Goal: Information Seeking & Learning: Learn about a topic

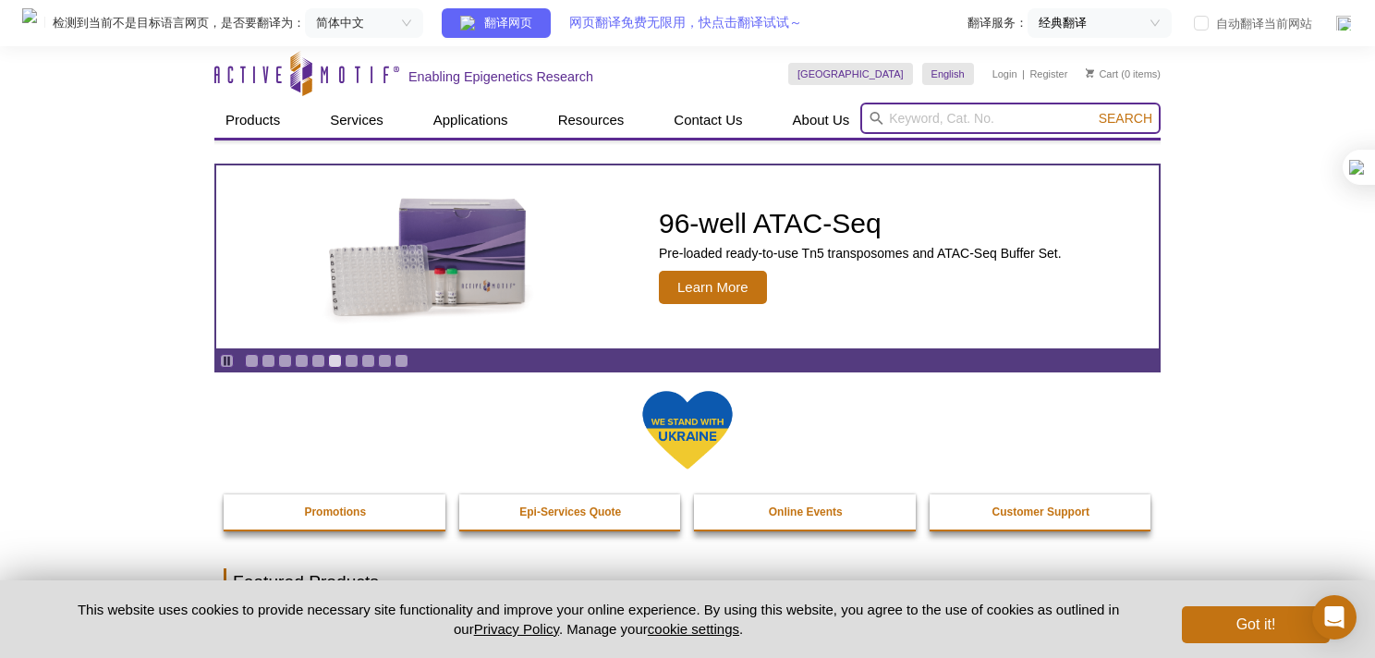
click at [892, 115] on input "search" at bounding box center [1010, 118] width 300 height 31
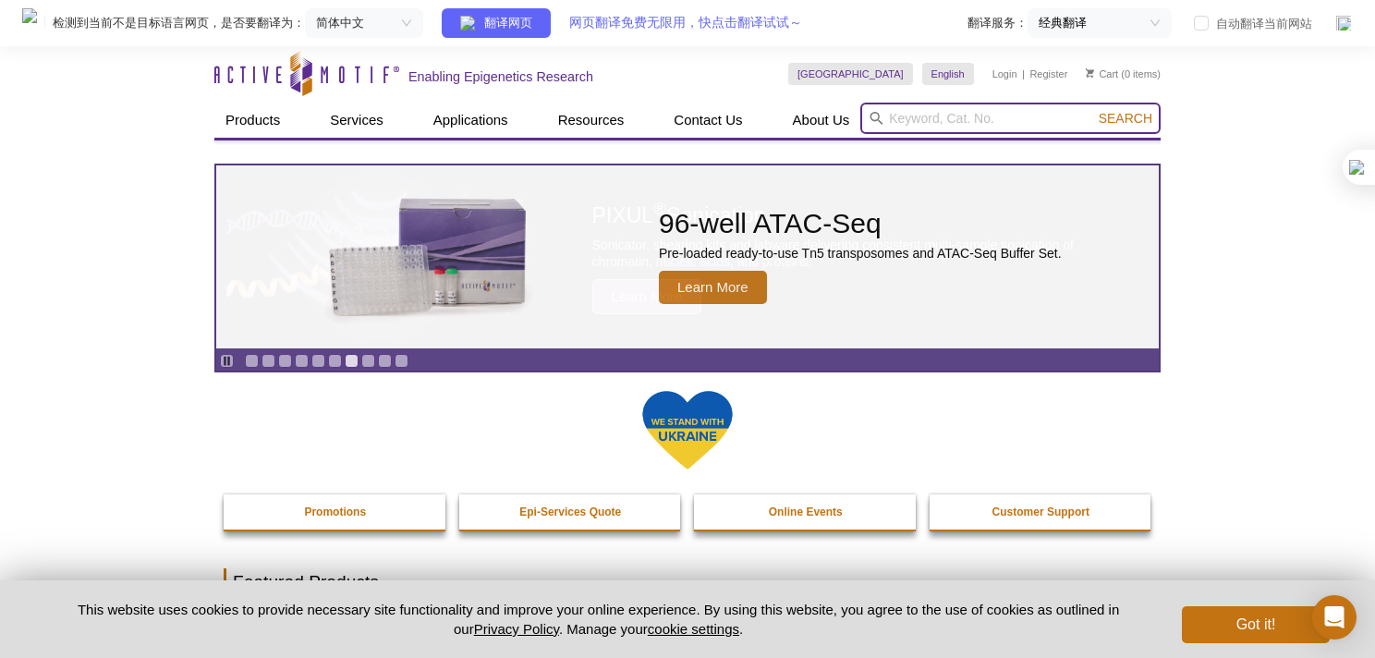
paste input "Catalog No. 61686"
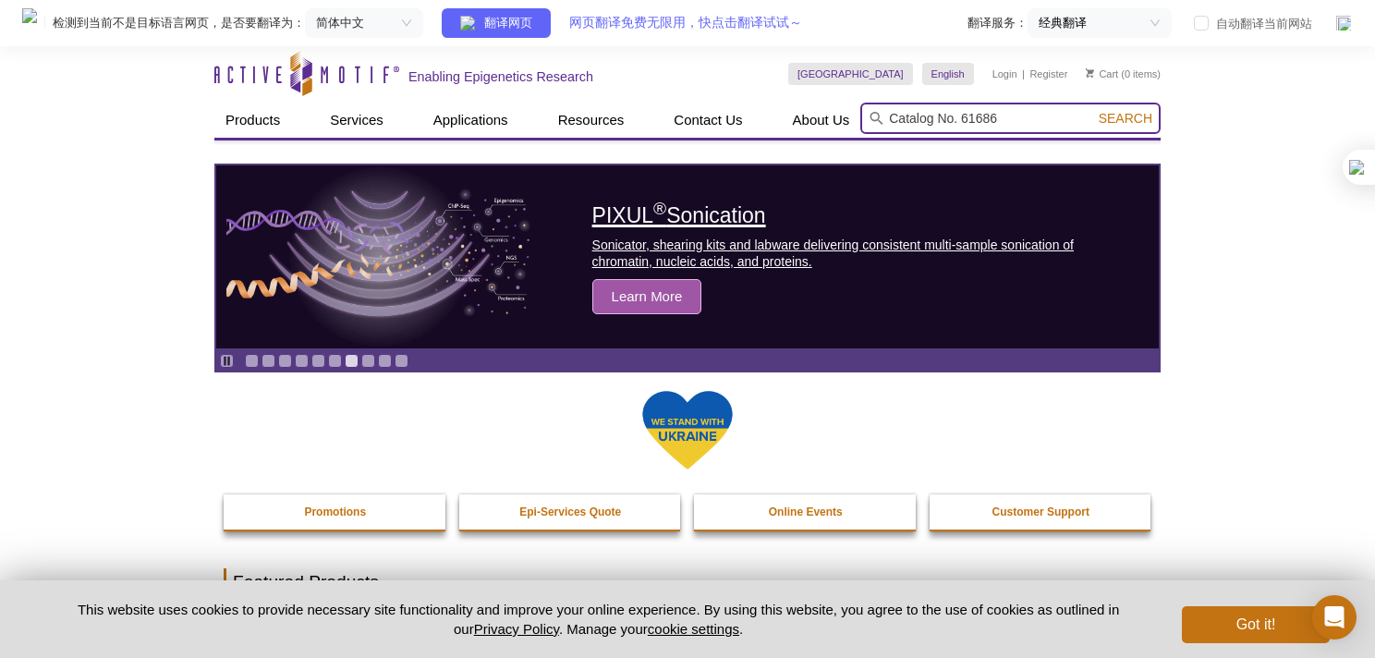
type input "Catalog No. 61686"
click at [1093, 110] on button "Search" at bounding box center [1125, 118] width 65 height 17
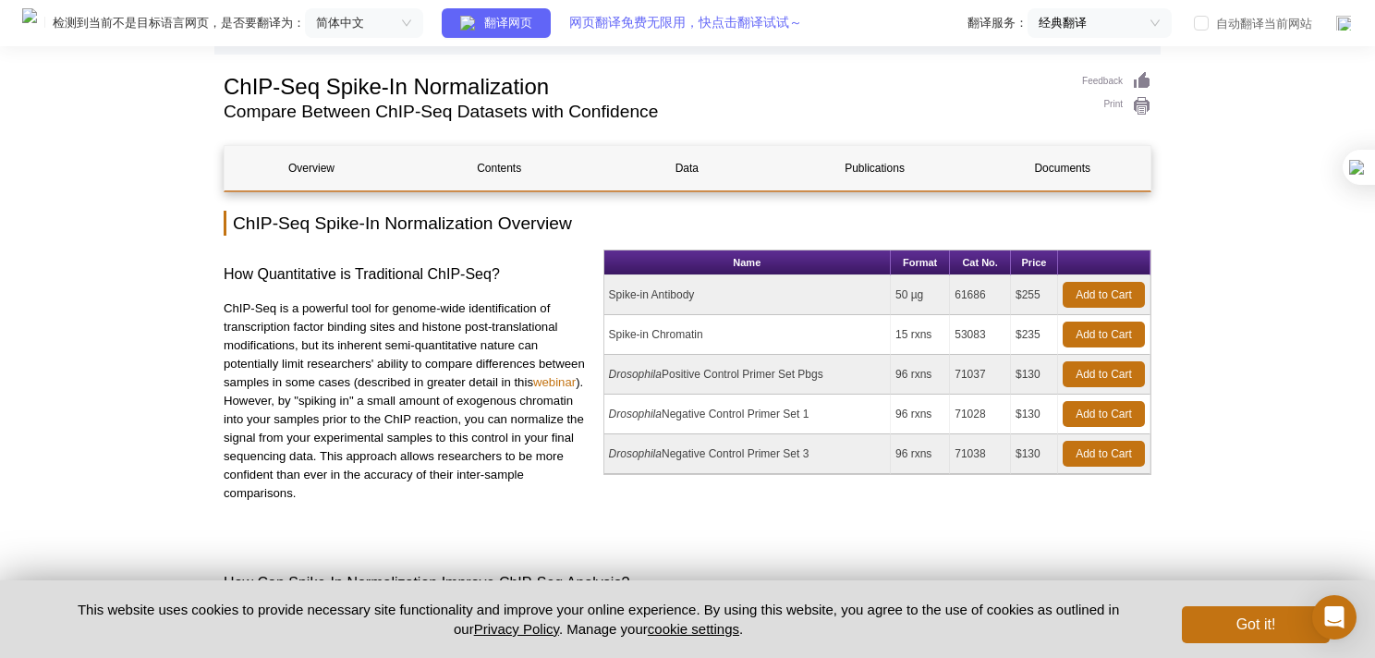
scroll to position [124, 0]
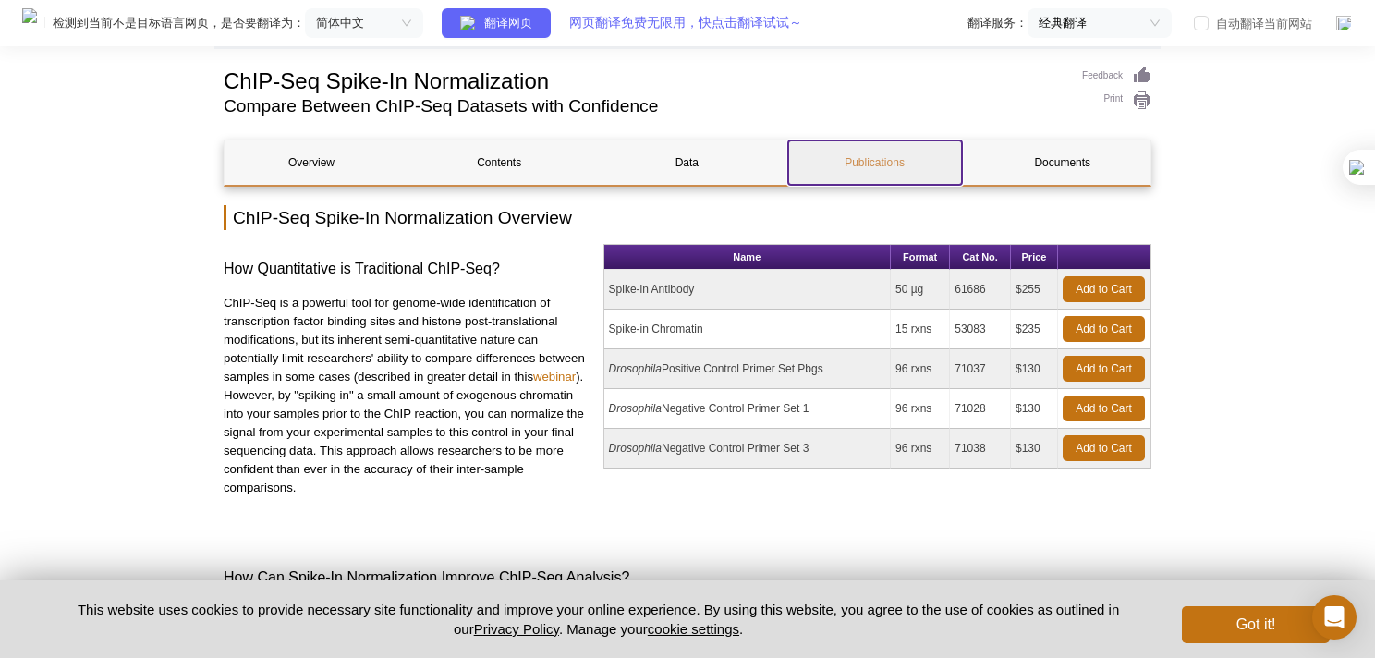
click at [876, 153] on link "Publications" at bounding box center [875, 162] width 174 height 44
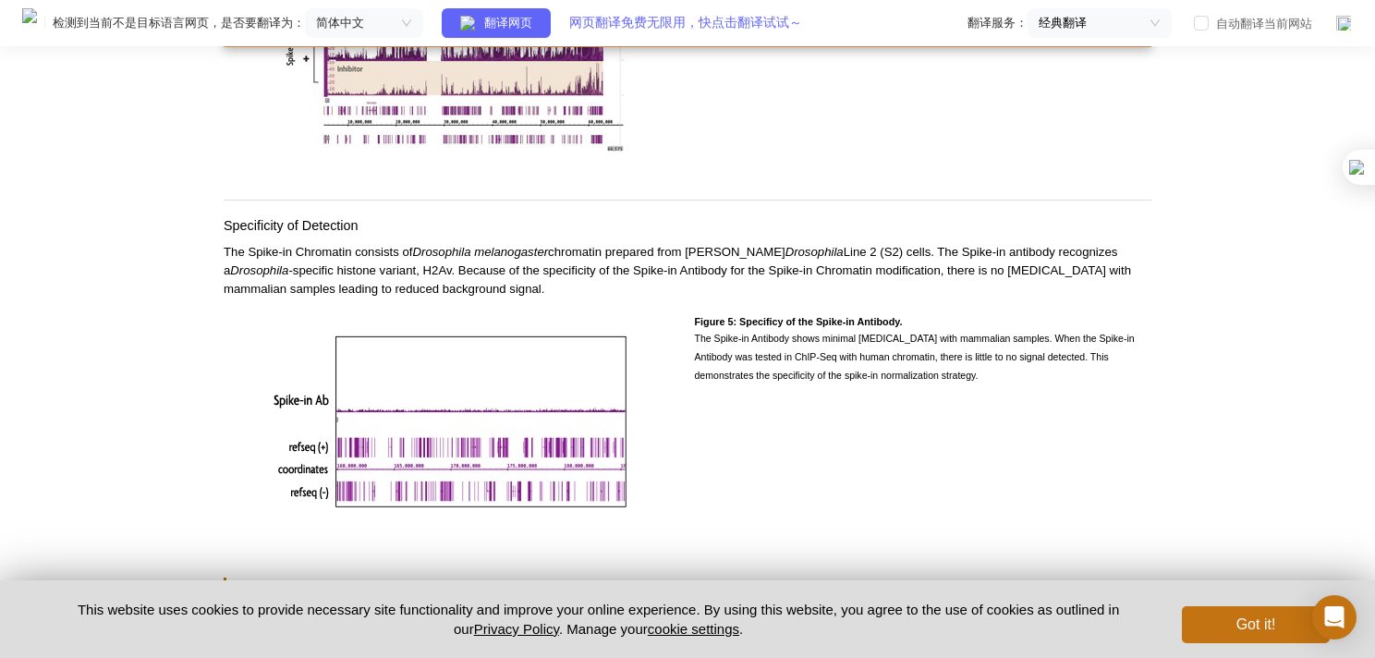
scroll to position [3019, 0]
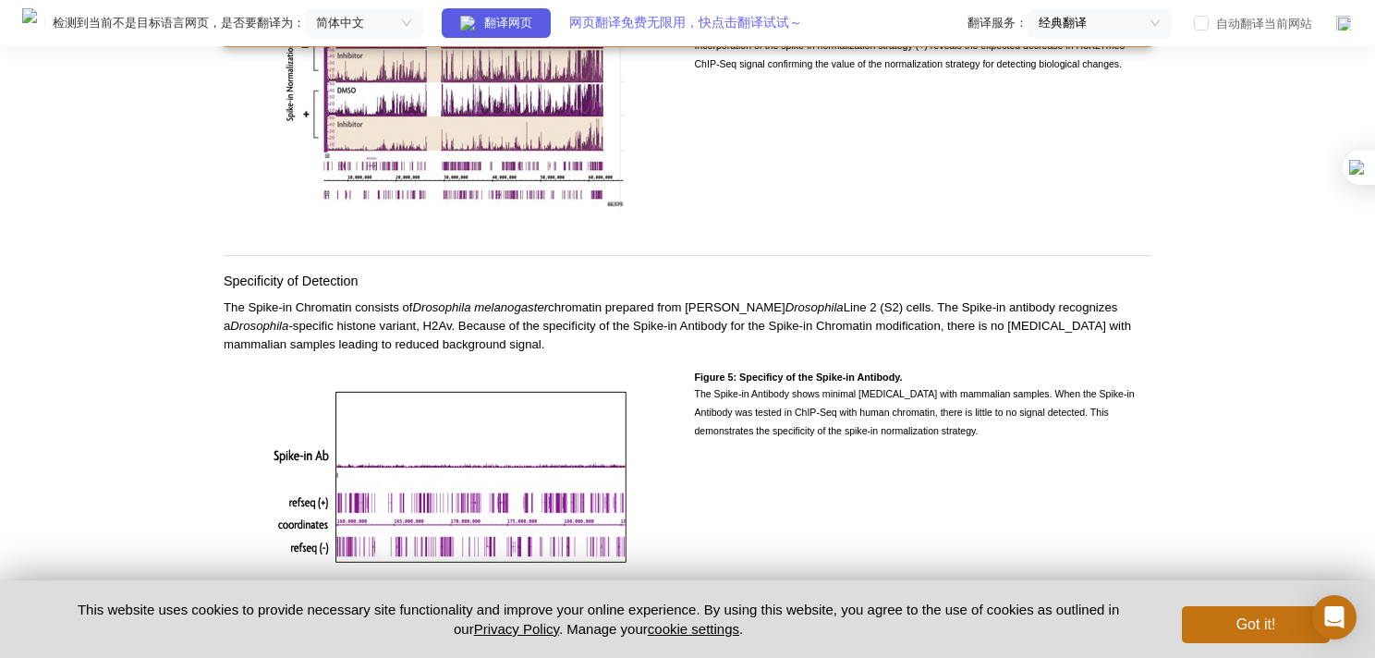
click at [532, 29] on span "翻译网页" at bounding box center [508, 23] width 48 height 17
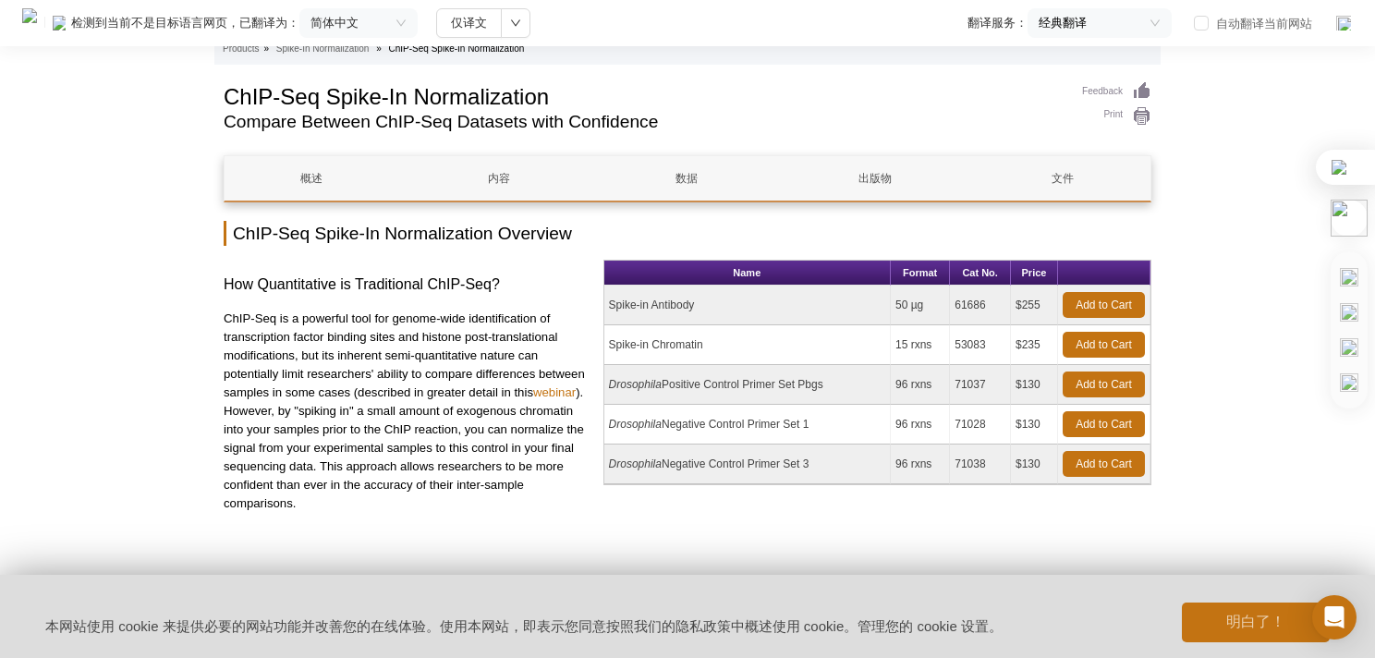
scroll to position [0, 0]
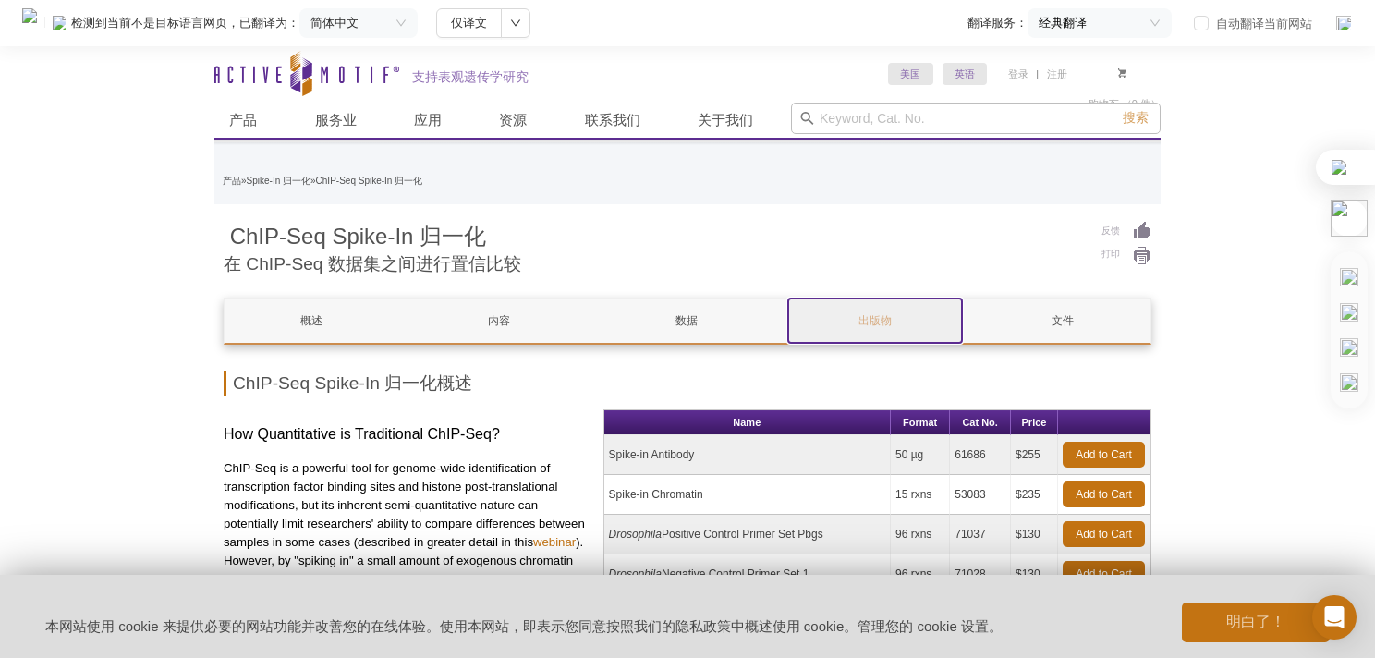
click at [883, 318] on huiyi-custom-tag "出版物" at bounding box center [874, 320] width 33 height 13
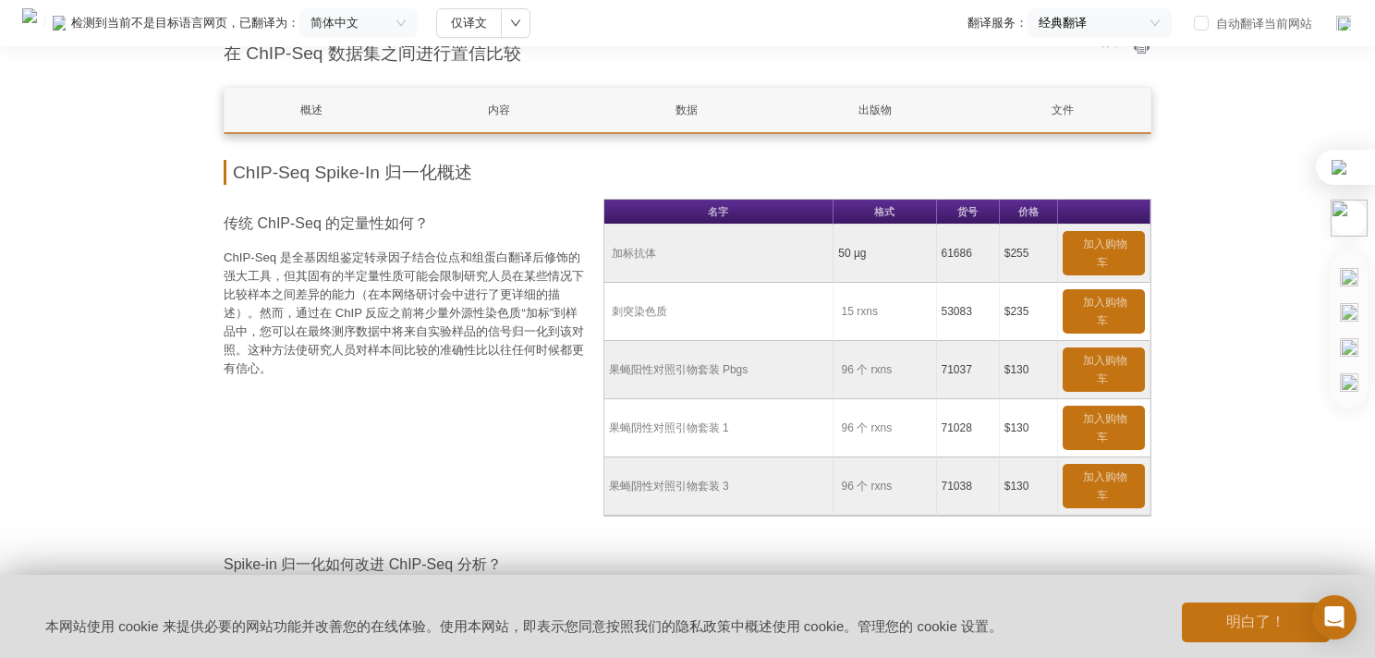
scroll to position [212, 0]
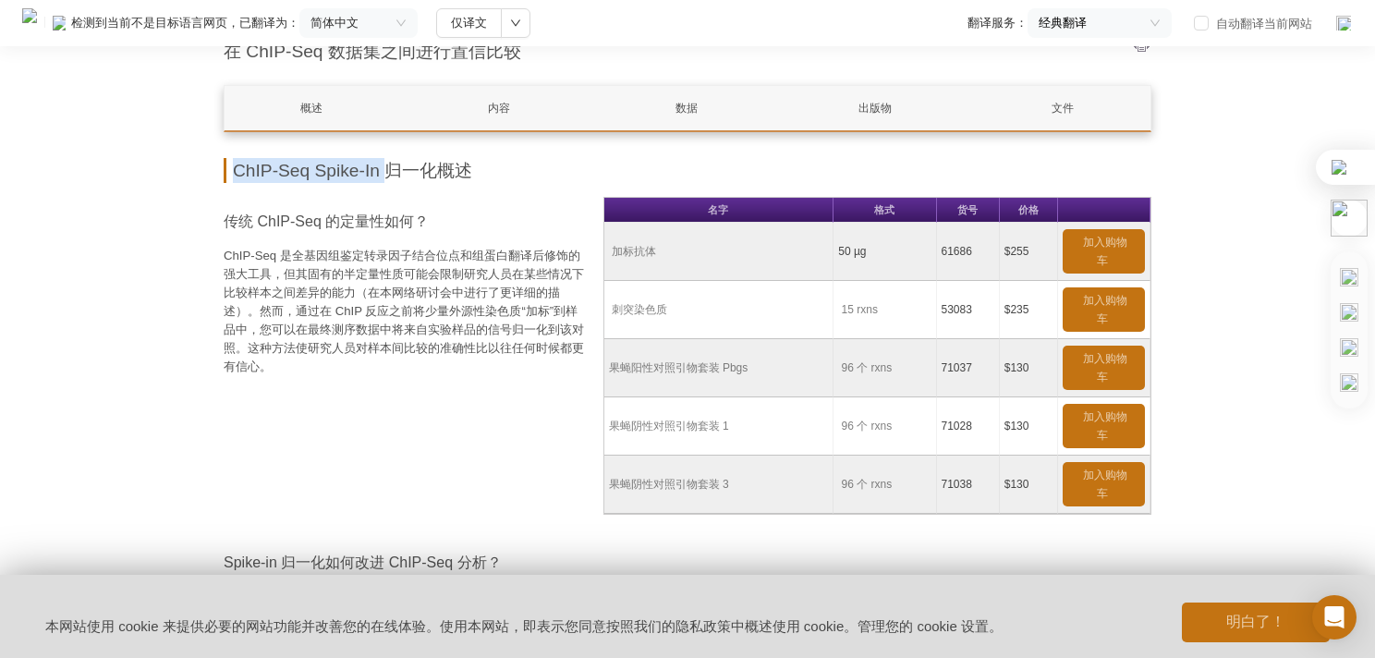
drag, startPoint x: 233, startPoint y: 170, endPoint x: 388, endPoint y: 164, distance: 155.3
click at [388, 164] on huiyi-custom-tag "ChIP-Seq Spike-In 归一化概述" at bounding box center [352, 170] width 239 height 19
